Goal: Task Accomplishment & Management: Manage account settings

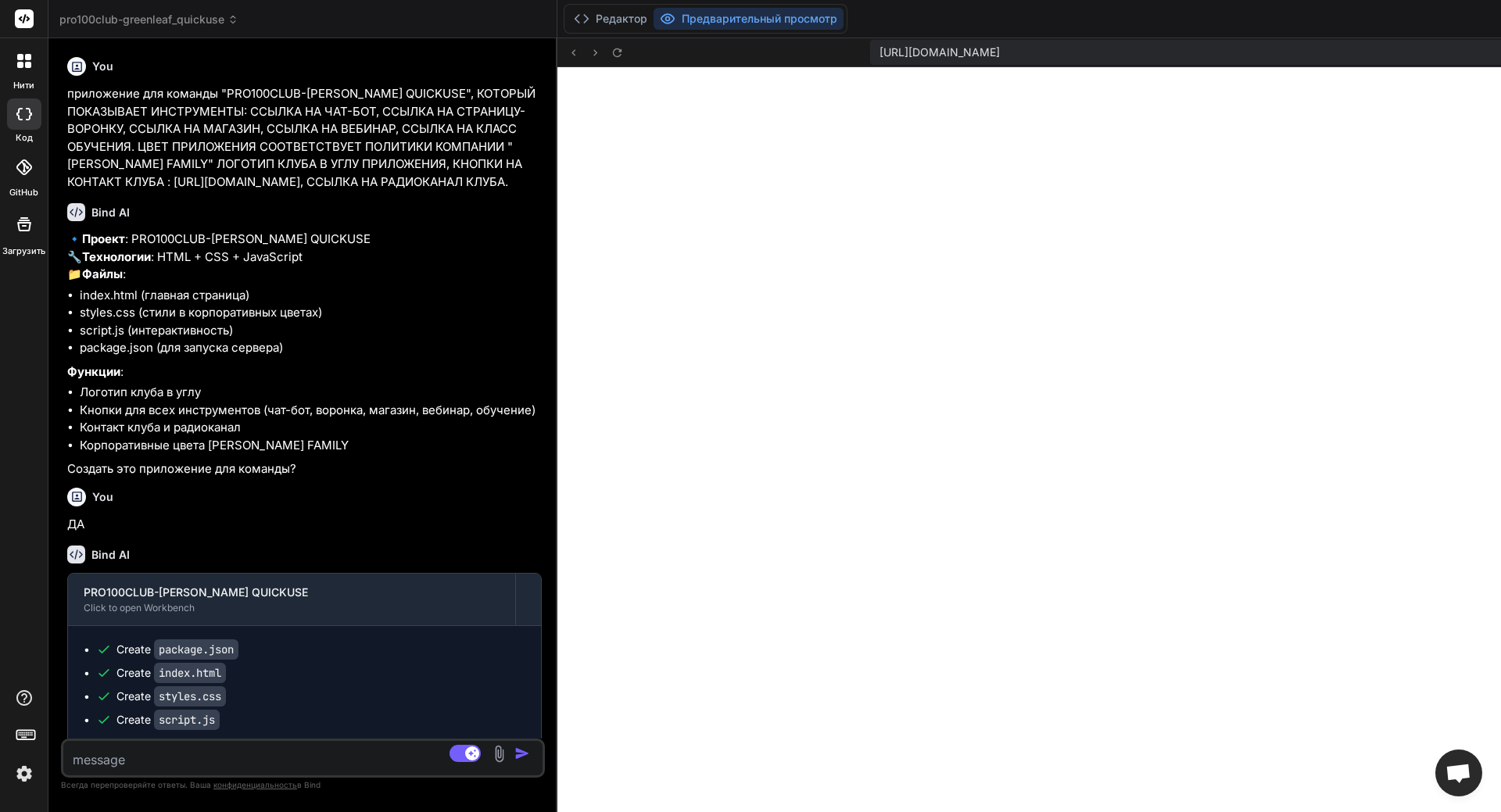
scroll to position [3862, 0]
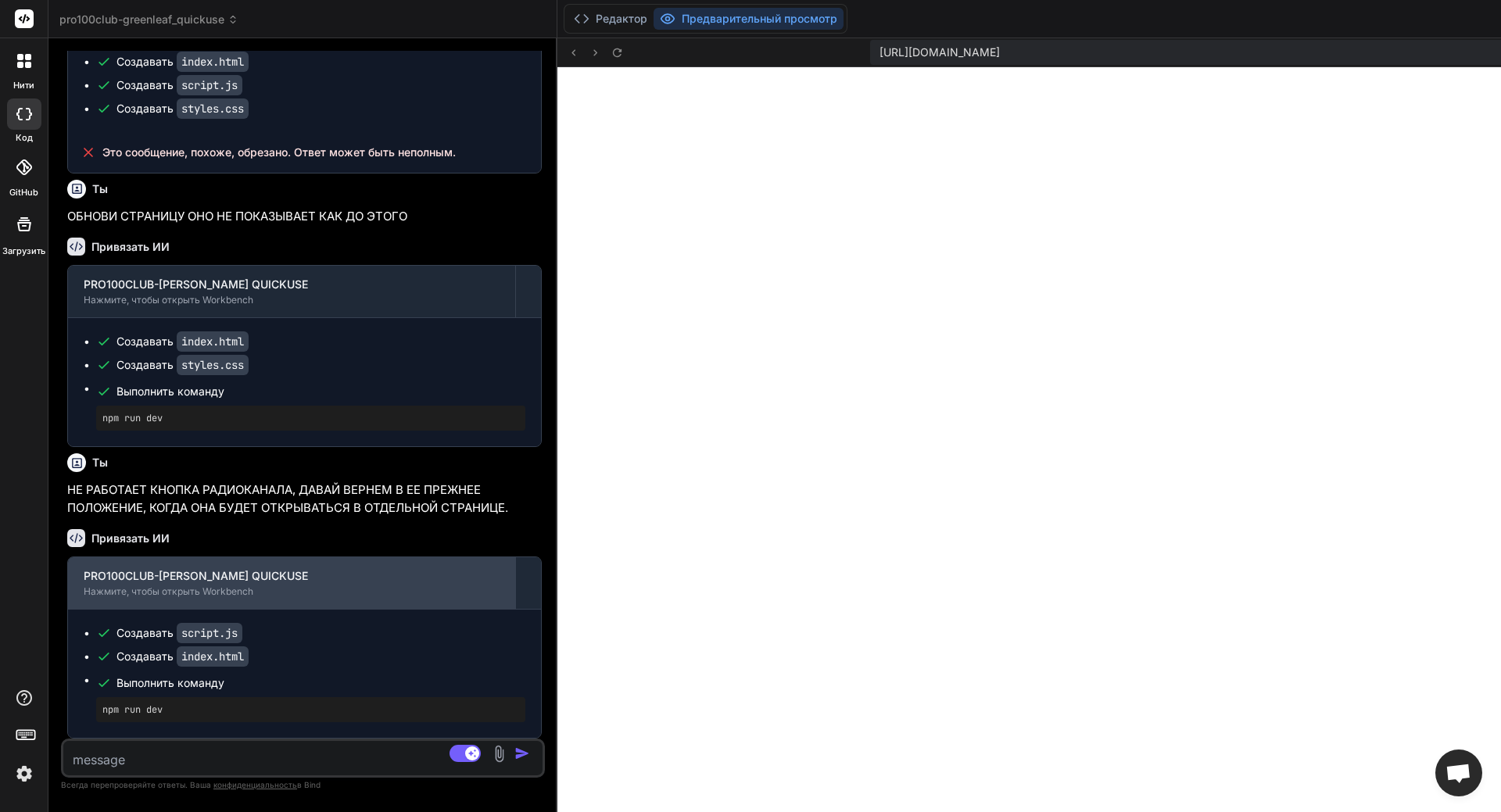
click at [168, 584] on div "PRO100CLUB-[PERSON_NAME] QUICKUSE" at bounding box center [292, 576] width 416 height 16
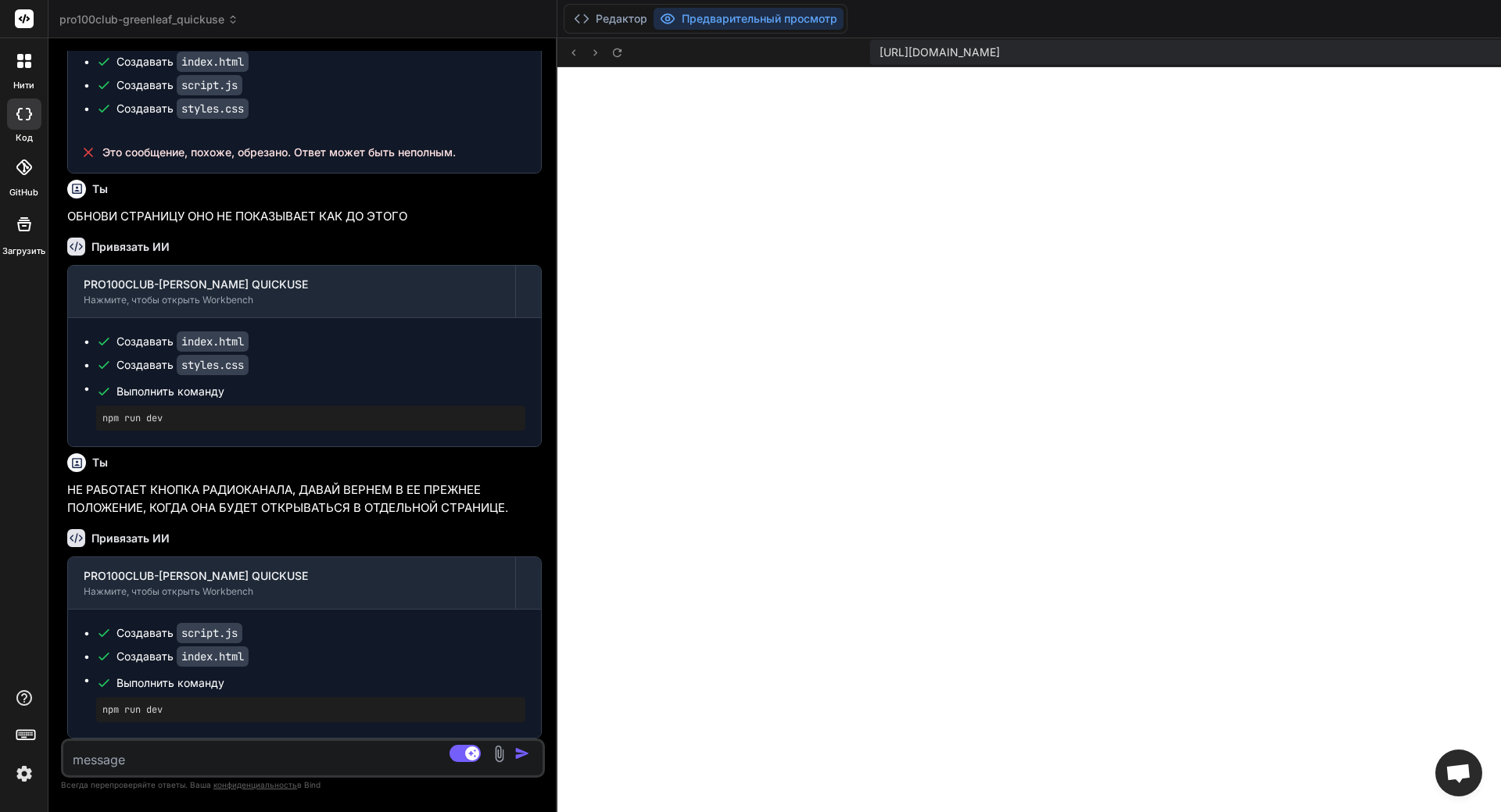
click at [20, 773] on img at bounding box center [24, 774] width 27 height 27
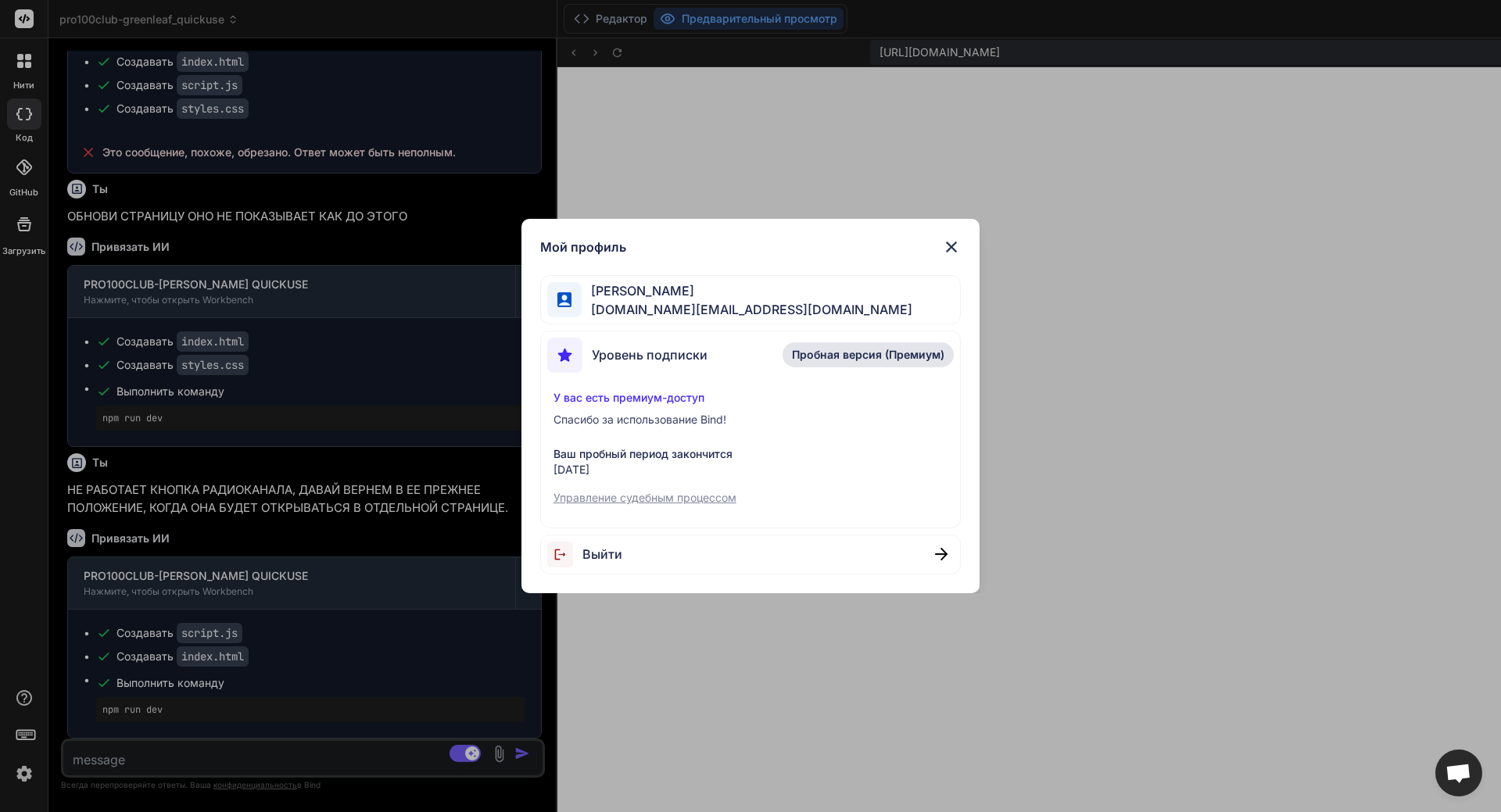
click at [636, 496] on p "Управление судебным процессом" at bounding box center [751, 498] width 395 height 16
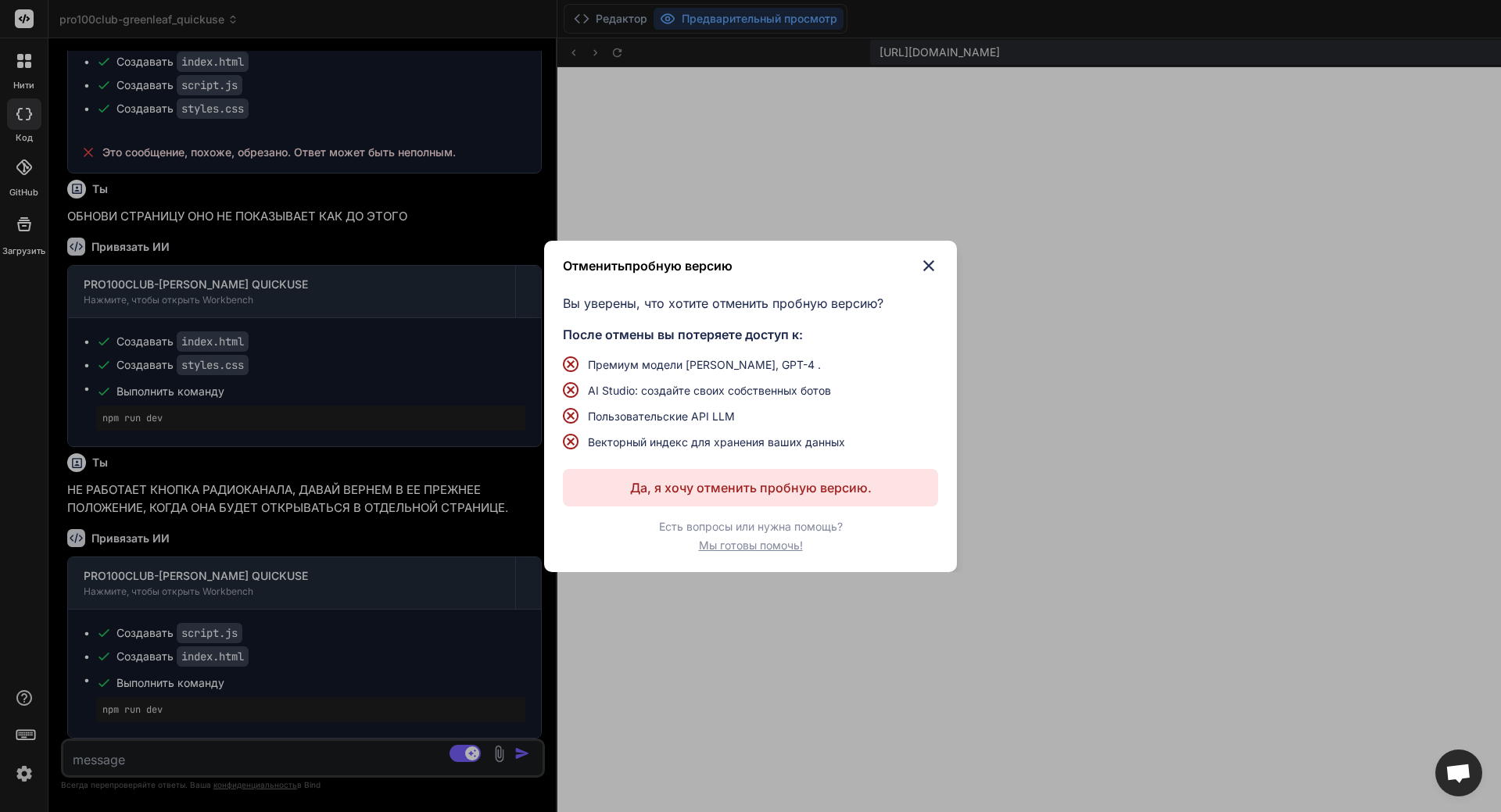
click at [932, 261] on img at bounding box center [929, 266] width 19 height 19
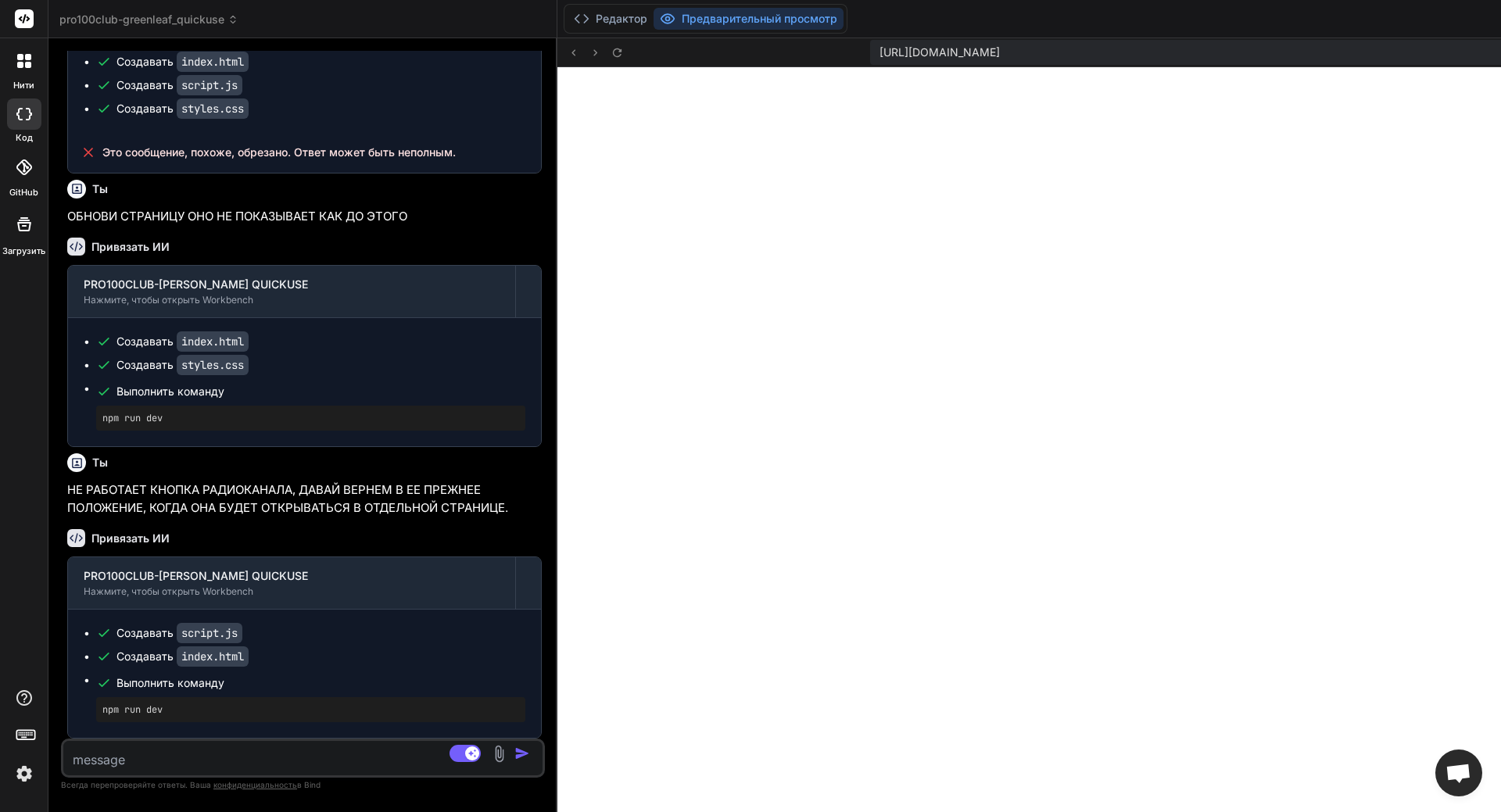
click at [19, 774] on img at bounding box center [24, 774] width 27 height 27
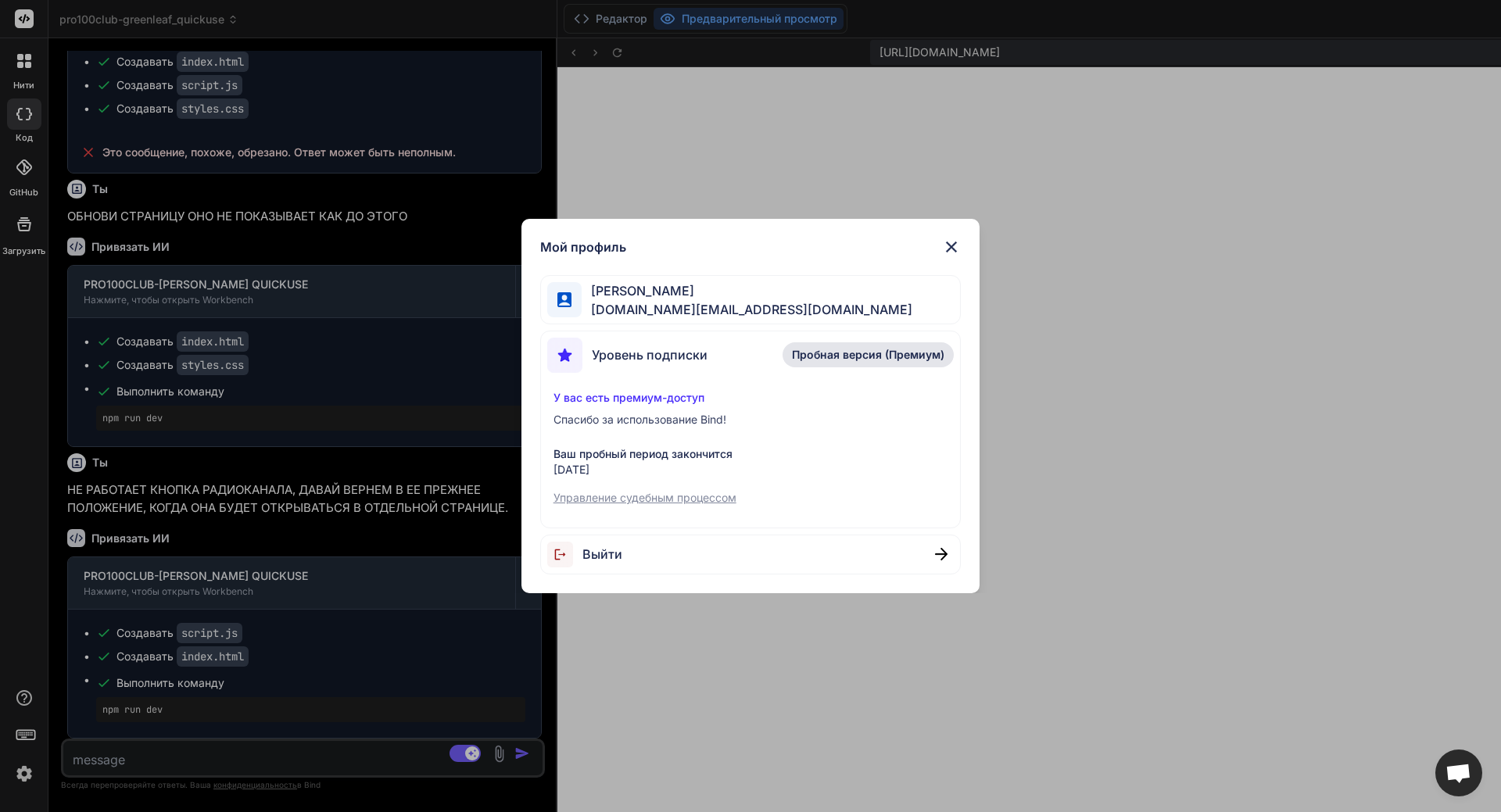
click at [869, 361] on span "Пробная версия (Премиум)" at bounding box center [868, 355] width 152 height 16
click at [628, 501] on p "Управление судебным процессом" at bounding box center [751, 498] width 395 height 16
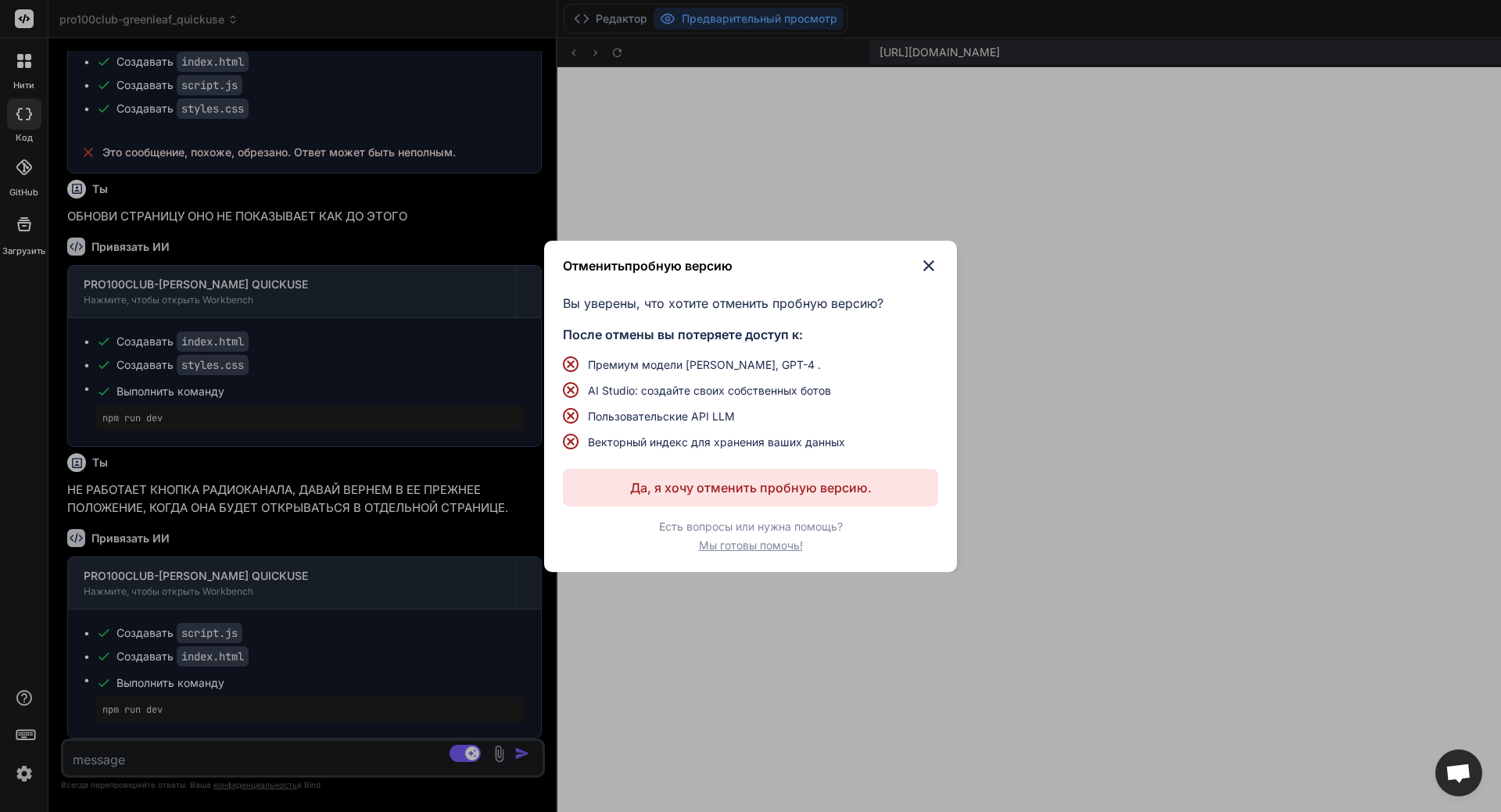
click at [756, 490] on p "Да, я хочу отменить пробную версию." at bounding box center [751, 488] width 242 height 19
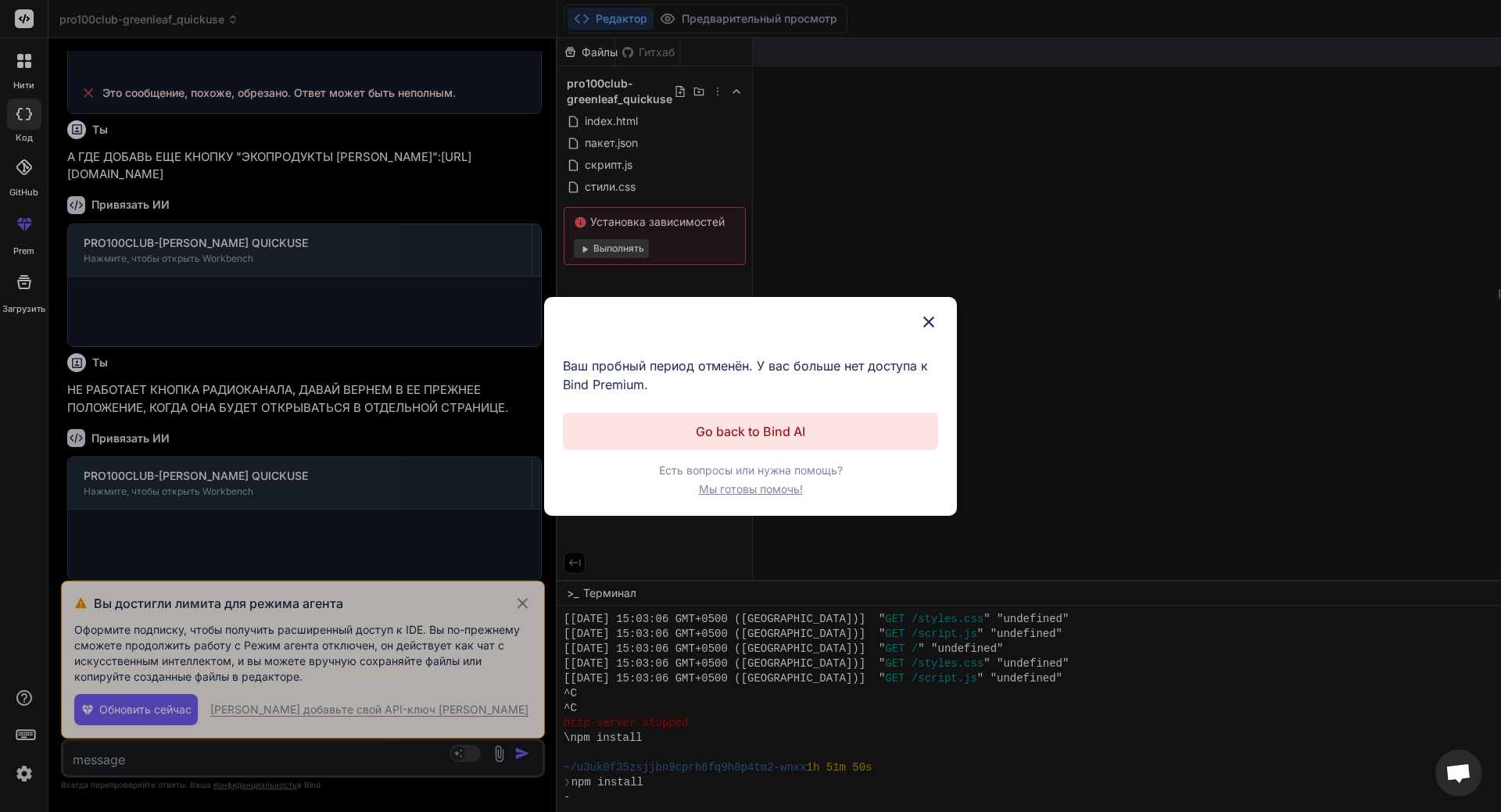
scroll to position [5570, 0]
click at [928, 325] on img at bounding box center [929, 322] width 19 height 19
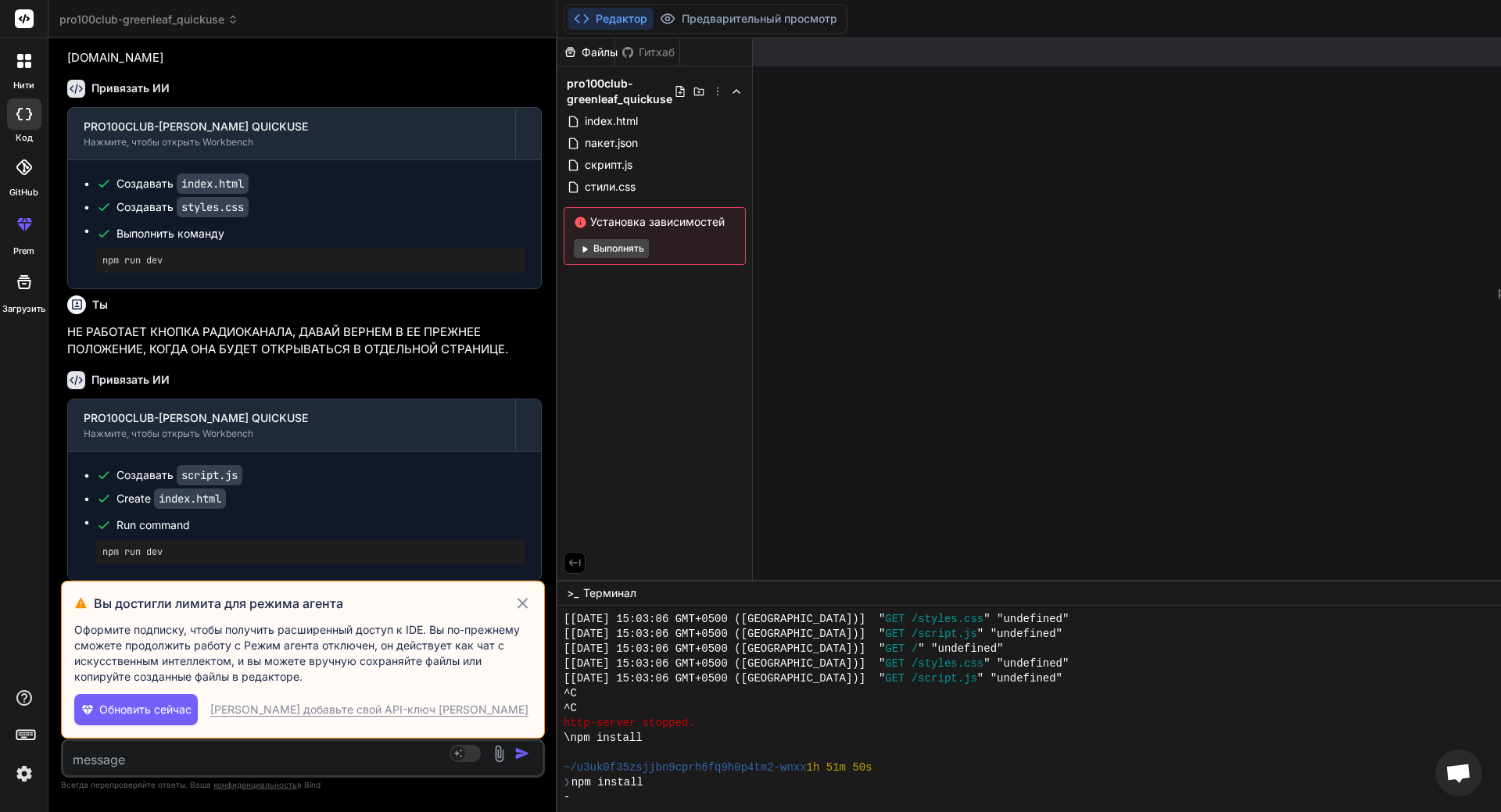
click at [514, 594] on icon at bounding box center [522, 604] width 18 height 19
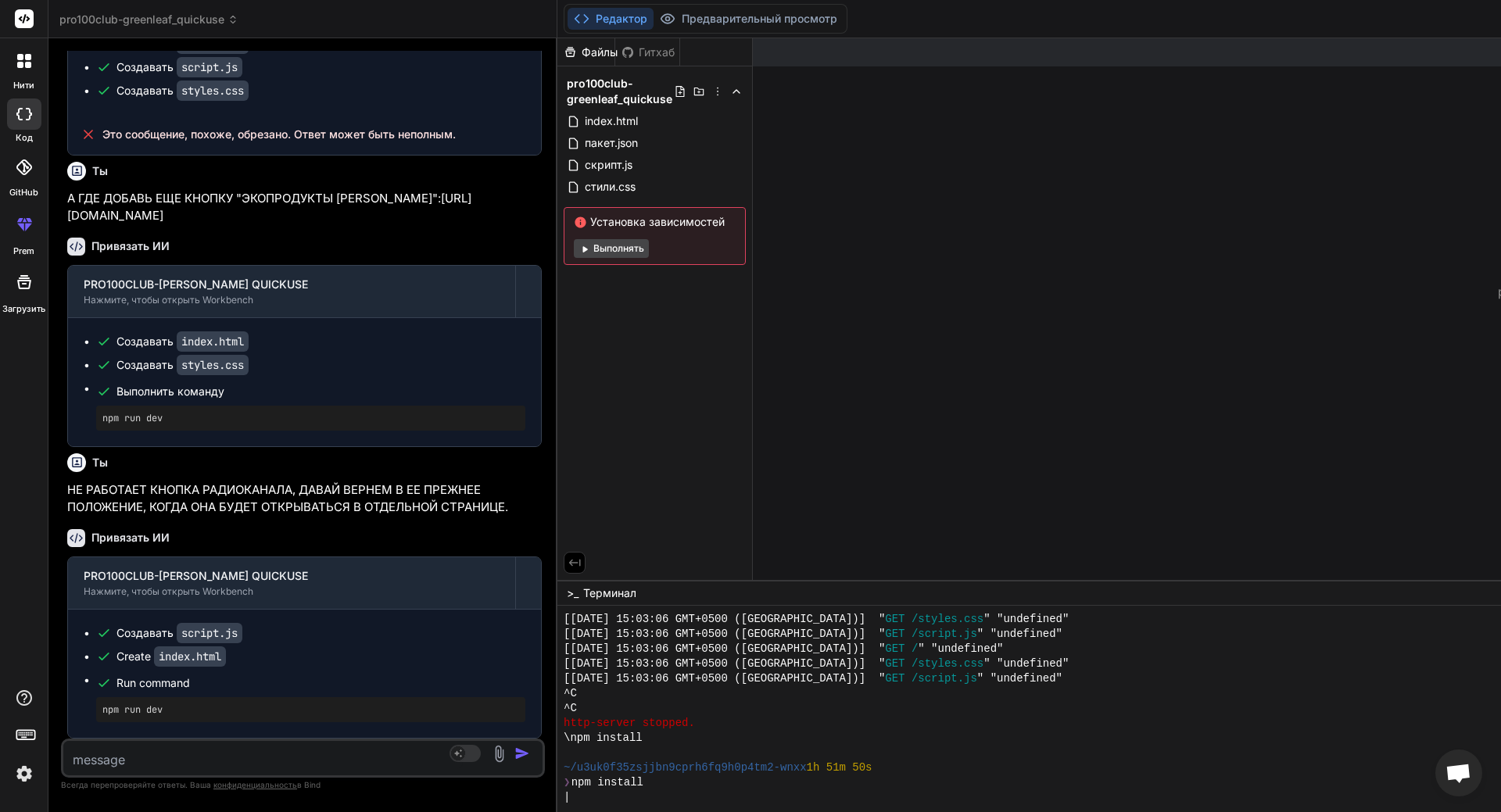
click at [25, 770] on img at bounding box center [24, 774] width 27 height 27
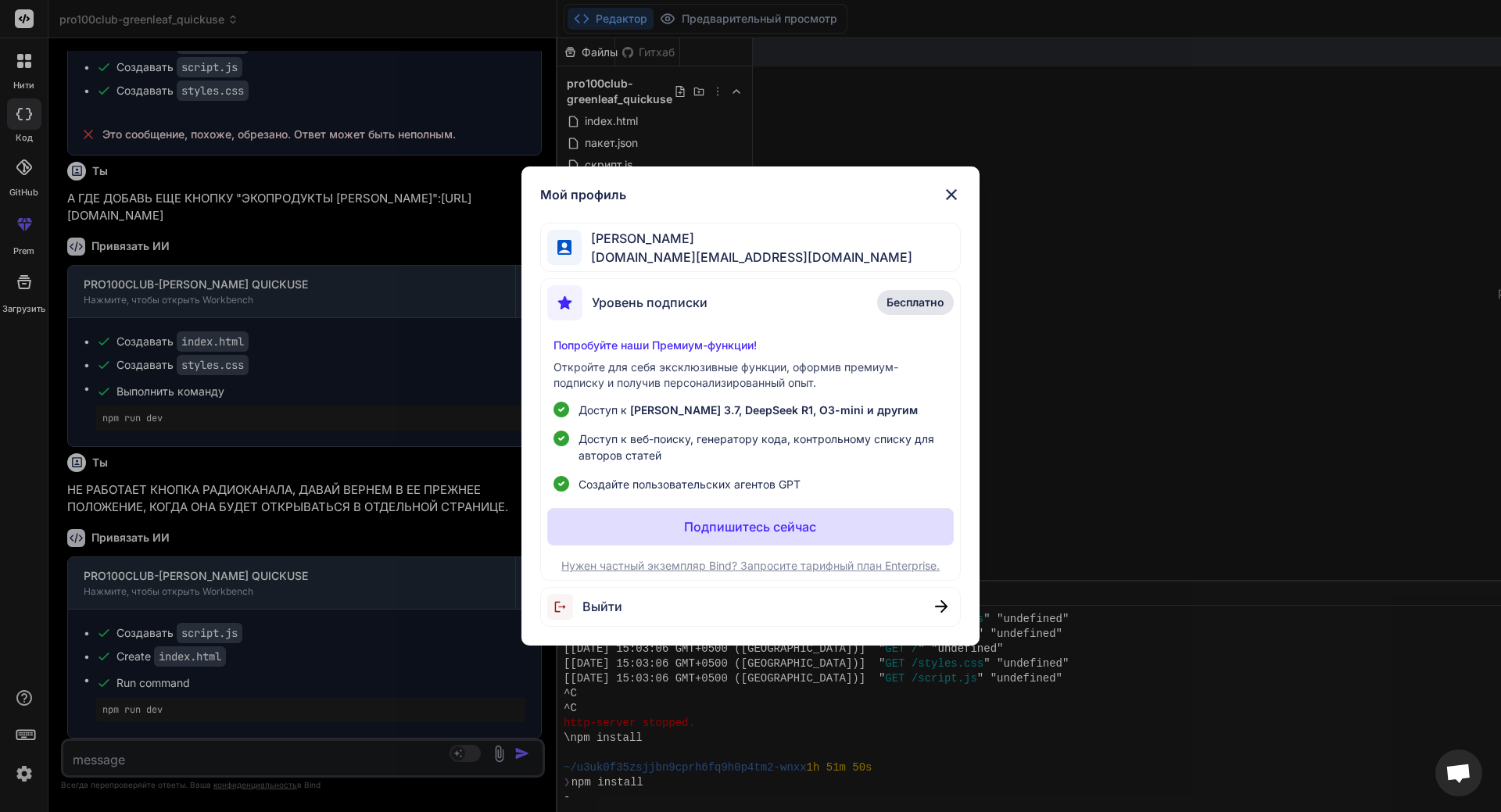
click at [957, 189] on img at bounding box center [952, 195] width 19 height 19
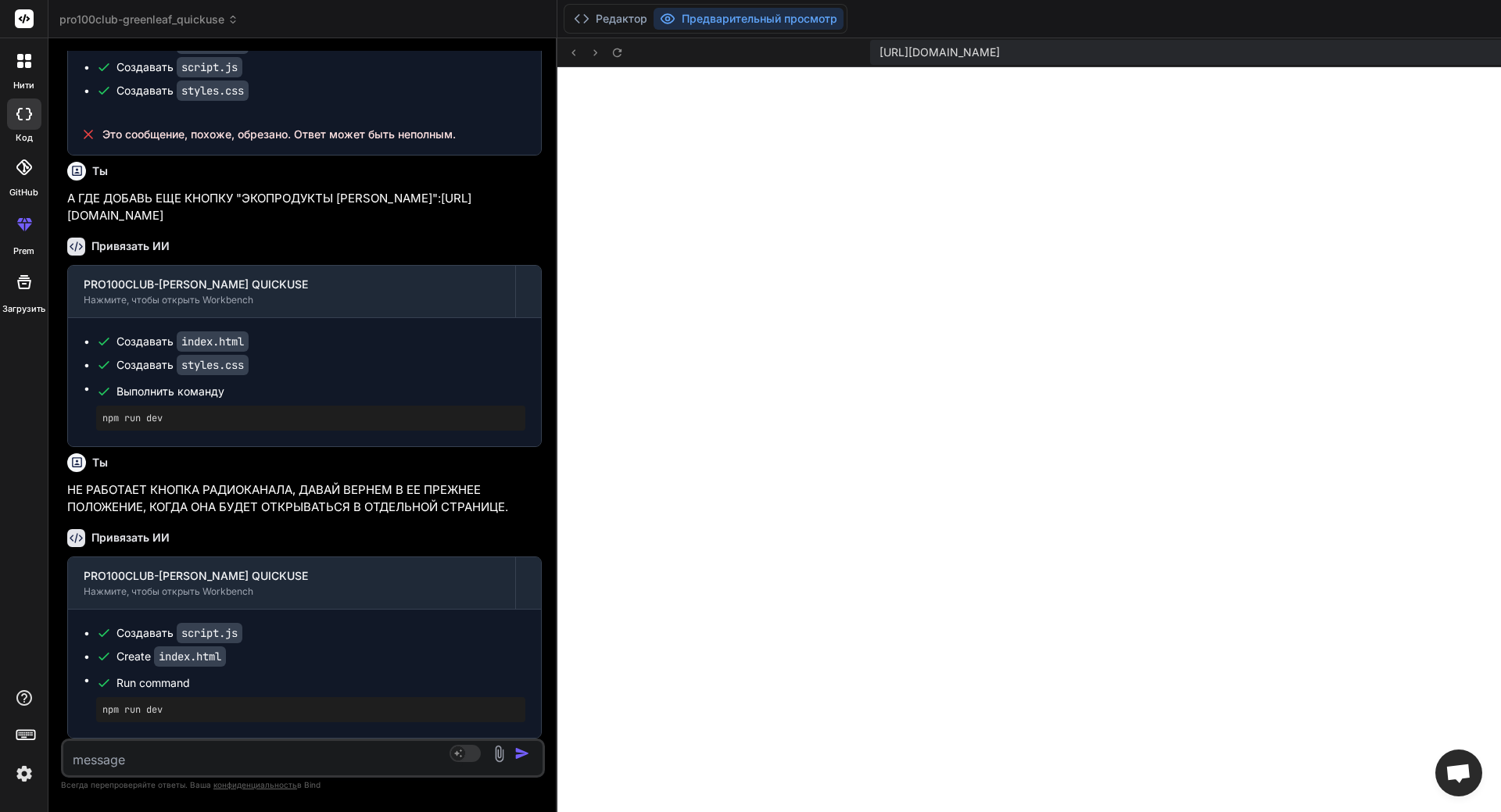
scroll to position [4529, 0]
type textarea "x"
